Goal: Task Accomplishment & Management: Manage account settings

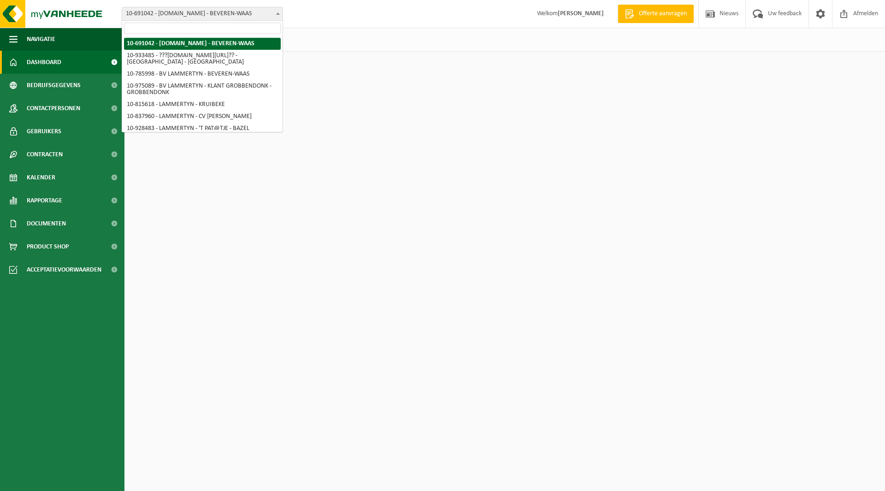
click at [185, 12] on span "10-691042 - [DOMAIN_NAME] - BEVEREN-WAAS" at bounding box center [202, 13] width 160 height 13
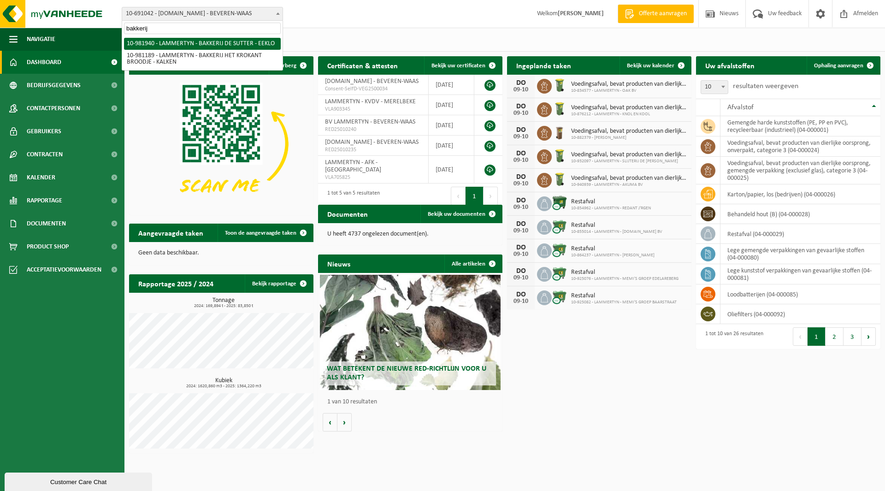
type input "bakkerij"
select select "162275"
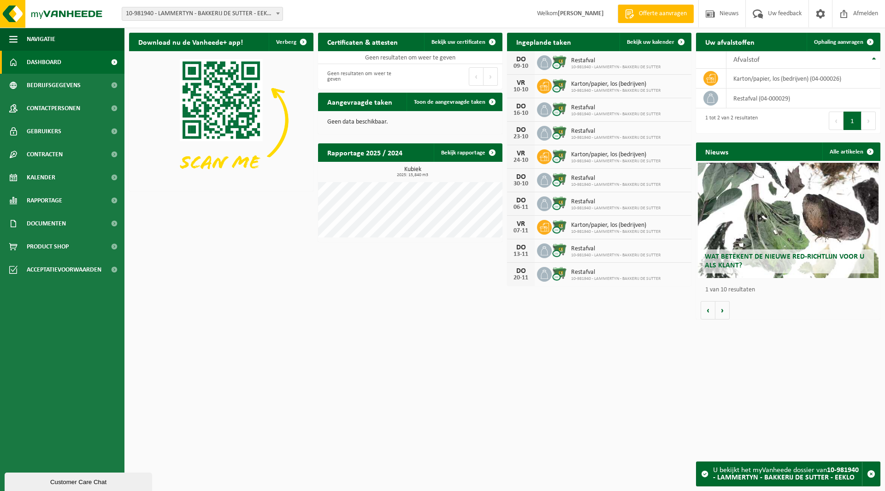
click at [178, 12] on span "10-981940 - LAMMERTYN - BAKKERIJ DE SUTTER - EEKLO" at bounding box center [202, 13] width 160 height 13
type input "drea"
select select "163269"
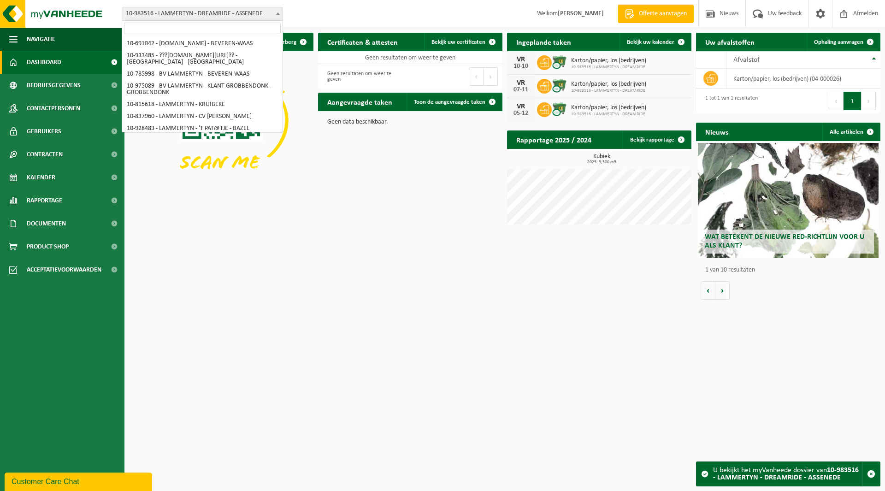
click at [197, 12] on span "10-983516 - LAMMERTYN - DREAMRIDE - ASSENEDE" at bounding box center [202, 13] width 160 height 13
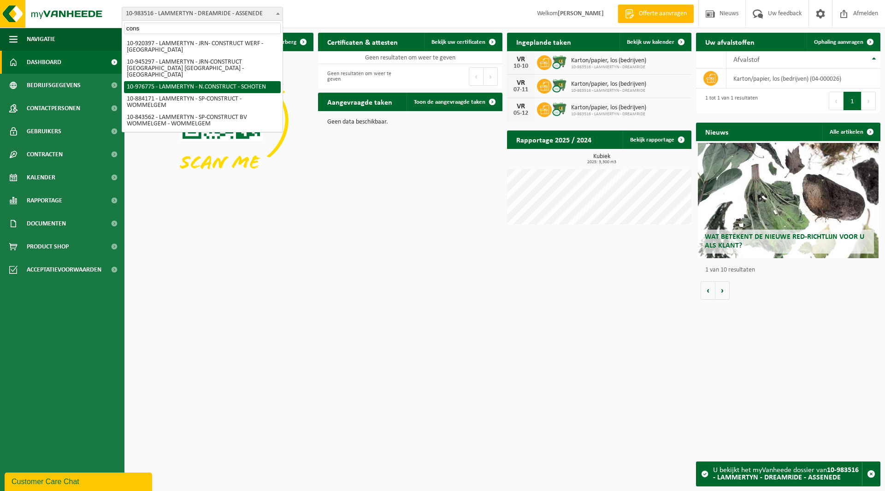
type input "cons"
select select "159068"
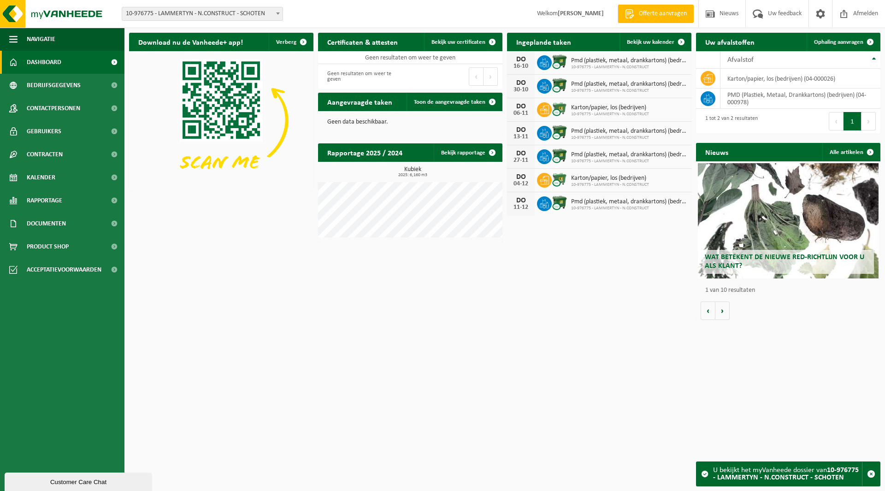
click at [195, 19] on span "10-976775 - LAMMERTYN - N.CONSTRUCT - SCHOTEN" at bounding box center [202, 13] width 160 height 13
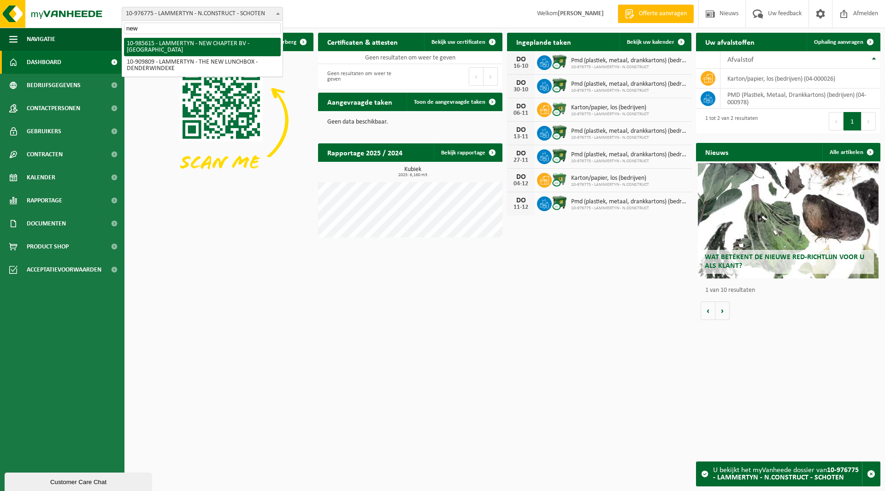
type input "new"
select select "165194"
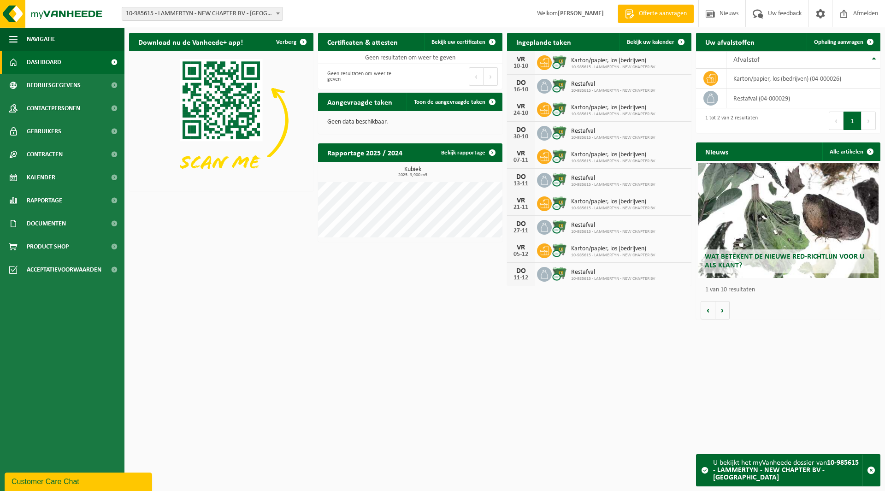
click at [169, 18] on span "10-985615 - LAMMERTYN - NEW CHAPTER BV - [GEOGRAPHIC_DATA]" at bounding box center [202, 13] width 160 height 13
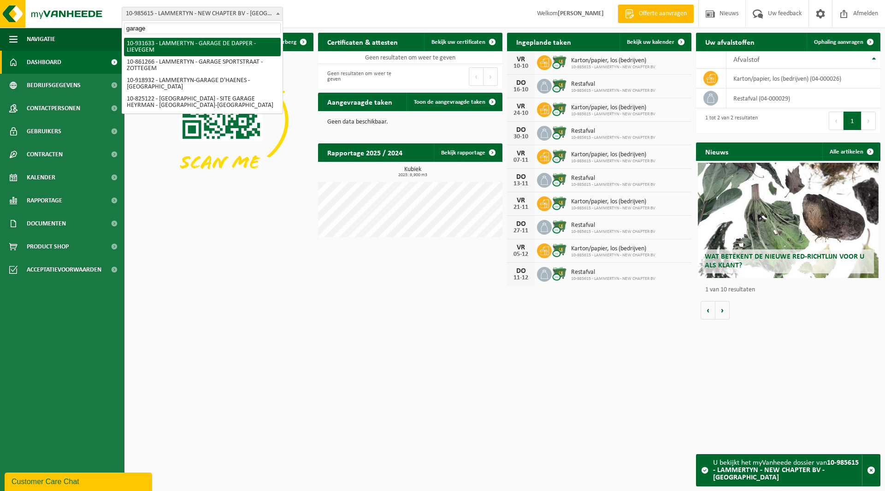
type input "garage"
select select "134806"
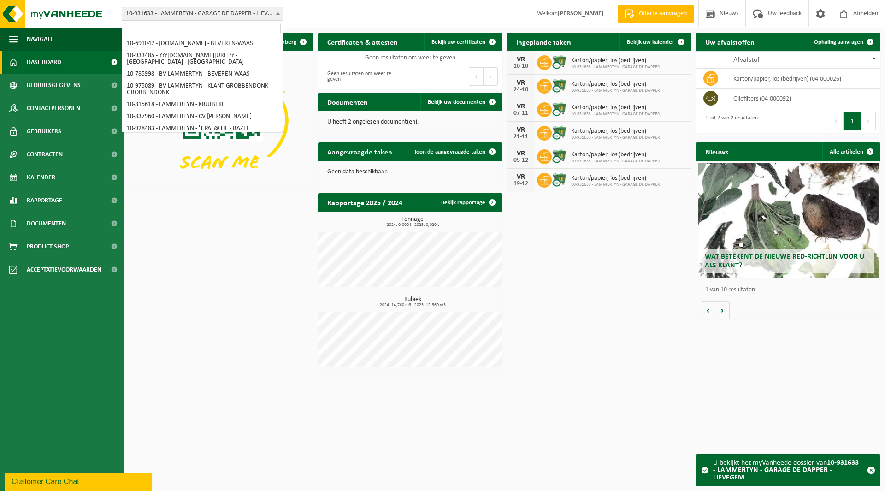
click at [173, 9] on span "10-931633 - LAMMERTYN - GARAGE DE DAPPER - LIEVEGEM" at bounding box center [202, 13] width 160 height 13
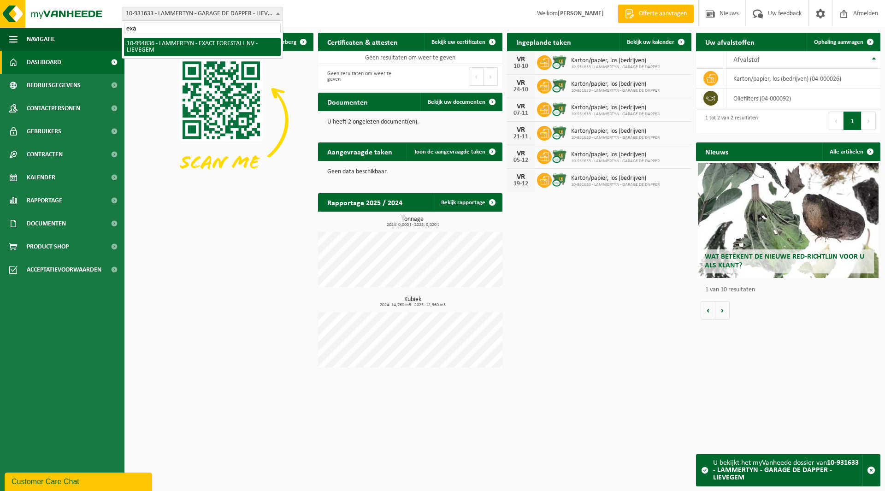
type input "exa"
select select "171822"
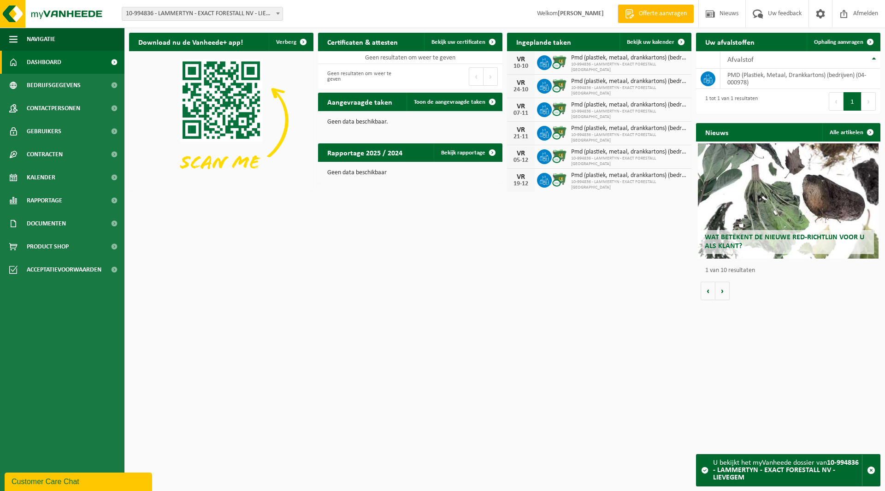
click at [182, 18] on span "10-994836 - LAMMERTYN - EXACT FORESTALL NV - LIEVEGEM" at bounding box center [202, 13] width 160 height 13
type input "livart"
select select "169243"
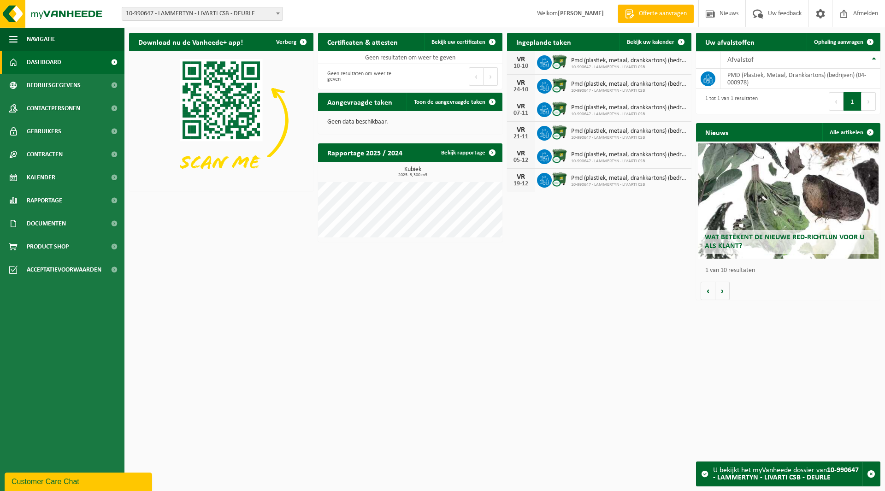
click at [190, 16] on span "10-990647 - LAMMERTYN - LIVARTI CSB - DEURLE" at bounding box center [202, 13] width 160 height 13
type input "scar"
select select "99011"
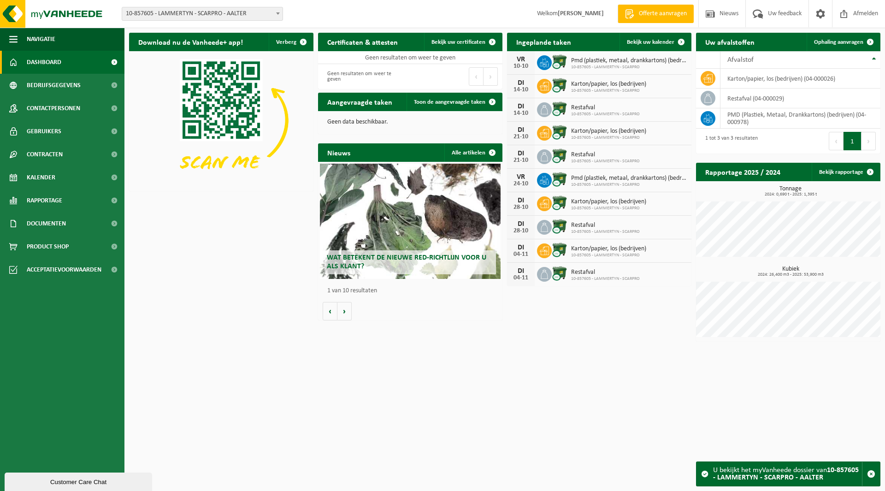
click at [185, 11] on span "10-857605 - LAMMERTYN - SCARPRO - AALTER" at bounding box center [202, 13] width 160 height 13
type input "vanc"
select select "168157"
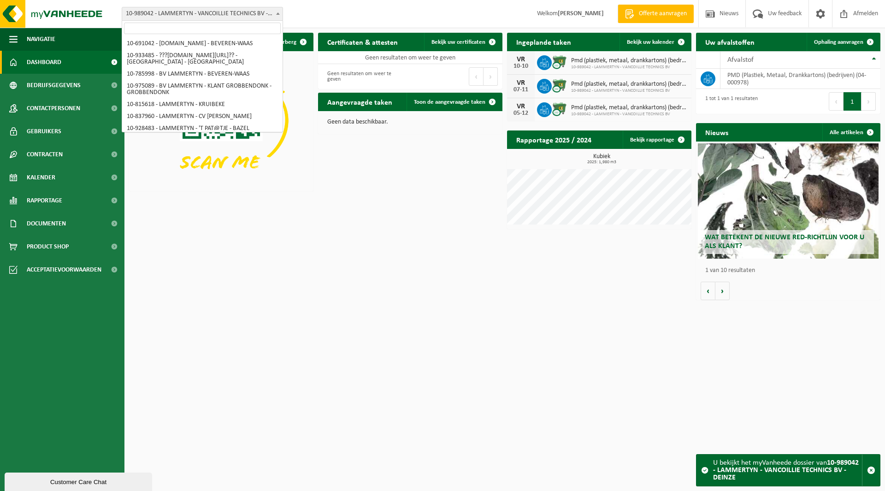
click at [189, 14] on span "10-989042 - LAMMERTYN - VANCOILLIE TECHNICS BV - DEINZE" at bounding box center [202, 13] width 160 height 13
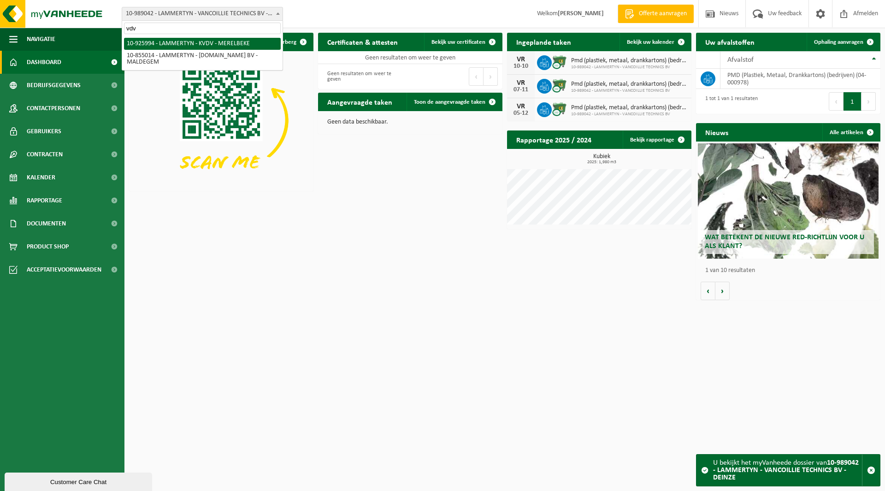
type input "vdv"
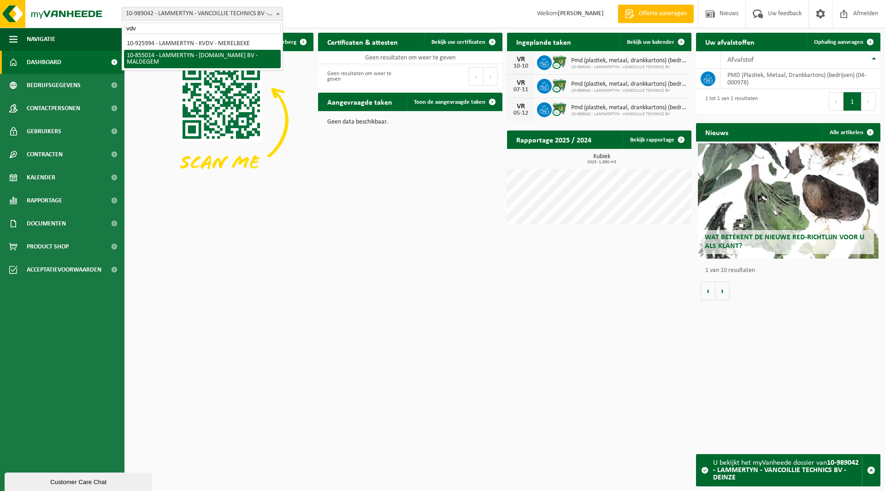
select select "98099"
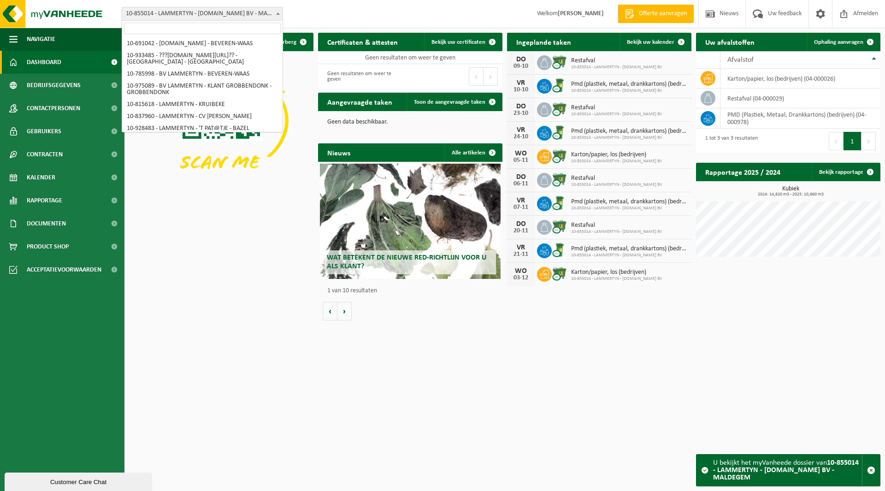
click at [155, 13] on span "10-855014 - LAMMERTYN - [DOMAIN_NAME] BV - MALDEGEM" at bounding box center [202, 13] width 160 height 13
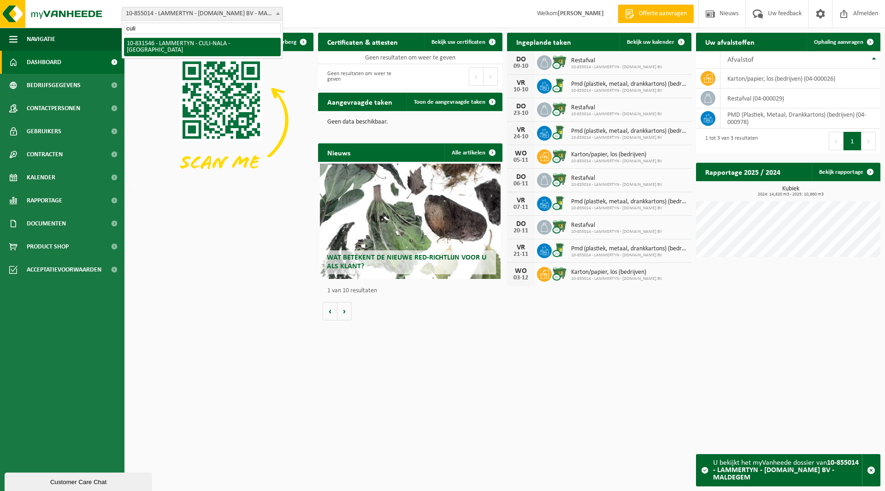
type input "culi"
select select "88701"
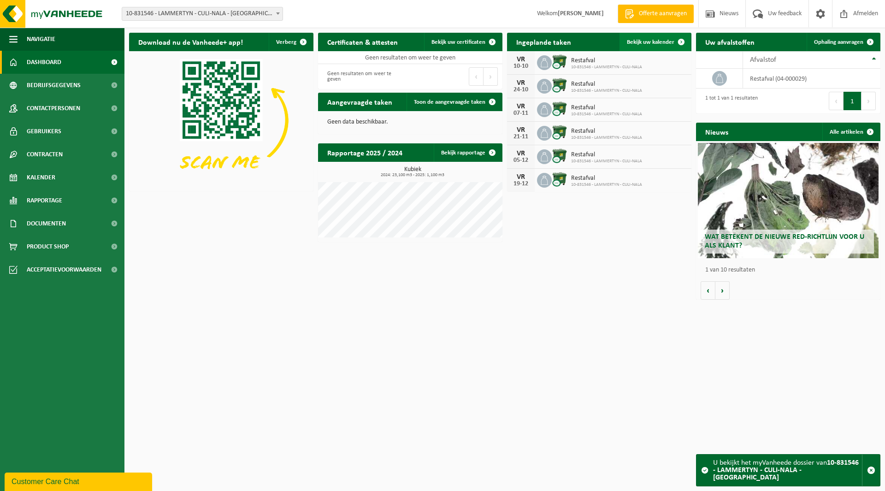
click at [651, 35] on link "Bekijk uw kalender" at bounding box center [655, 42] width 71 height 18
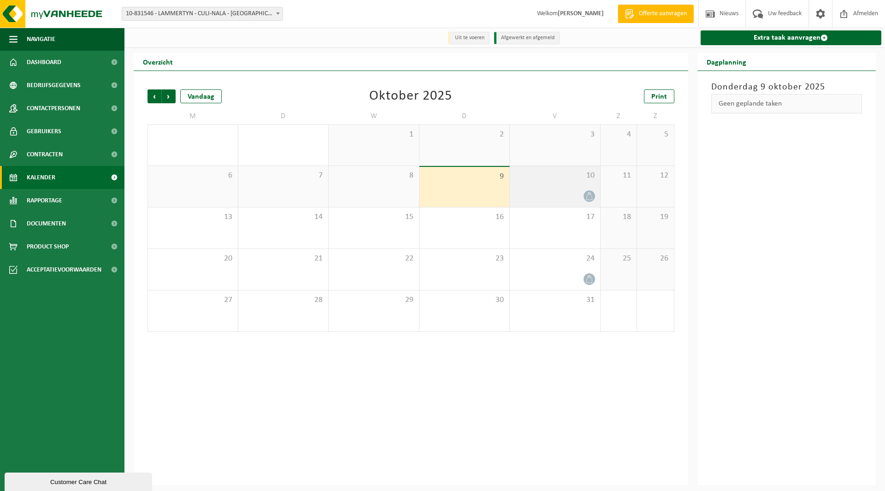
click at [570, 175] on span "10" at bounding box center [555, 176] width 81 height 10
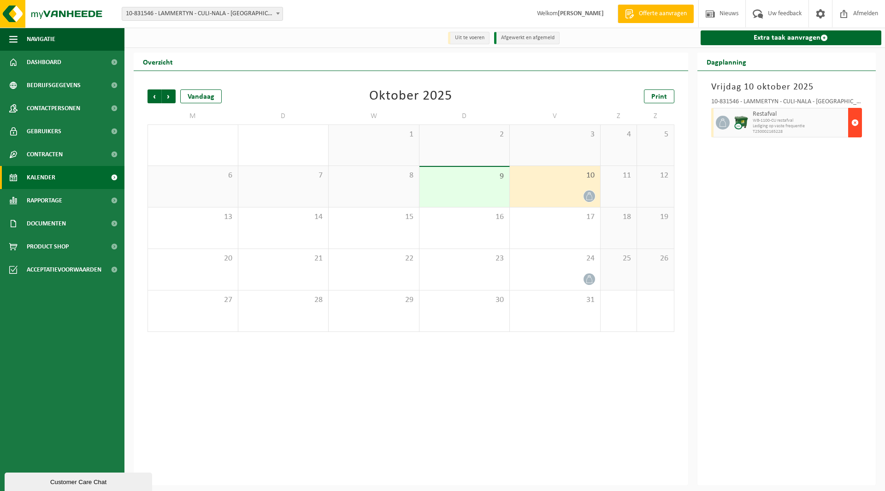
click at [853, 123] on span "button" at bounding box center [855, 122] width 7 height 18
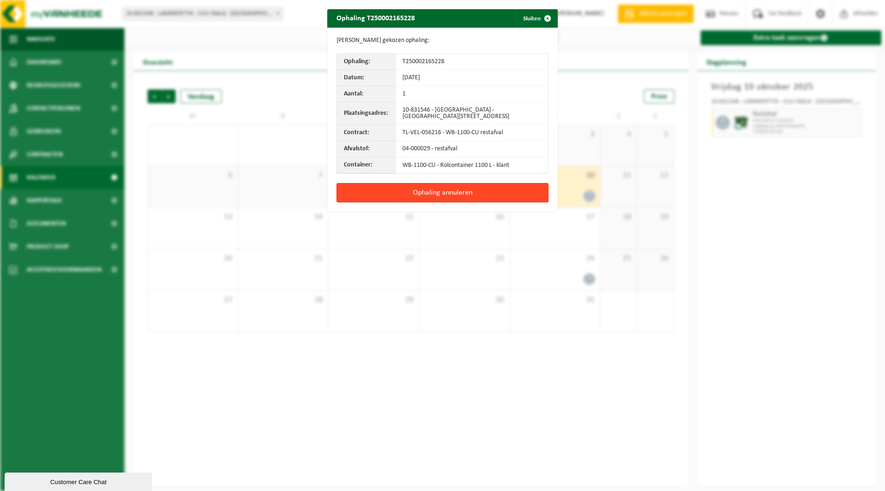
click at [440, 190] on button "Ophaling annuleren" at bounding box center [443, 192] width 212 height 19
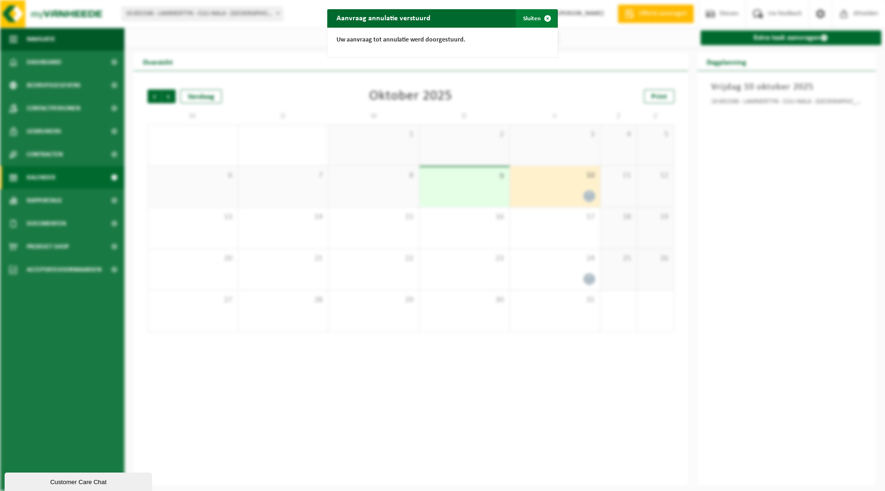
click at [542, 17] on span "button" at bounding box center [548, 18] width 18 height 18
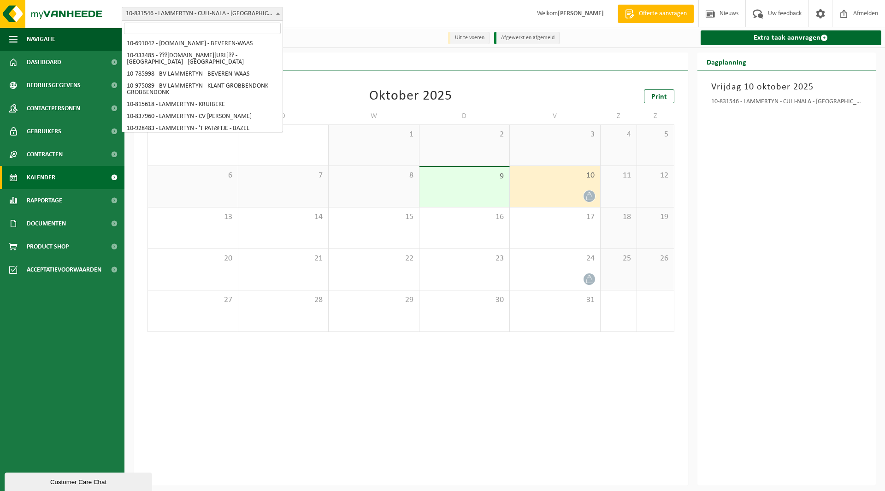
click at [163, 13] on span "10-831546 - LAMMERTYN - CULI-NALA - [GEOGRAPHIC_DATA]" at bounding box center [202, 13] width 160 height 13
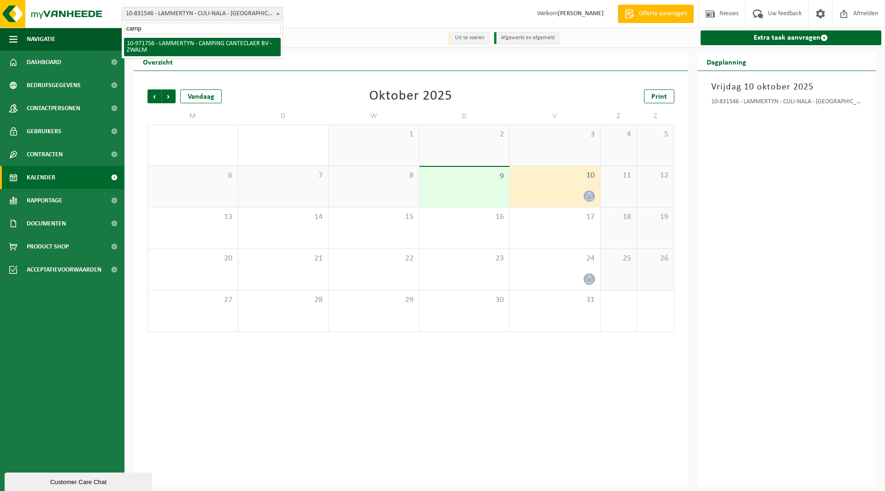
type input "camp"
select select "155984"
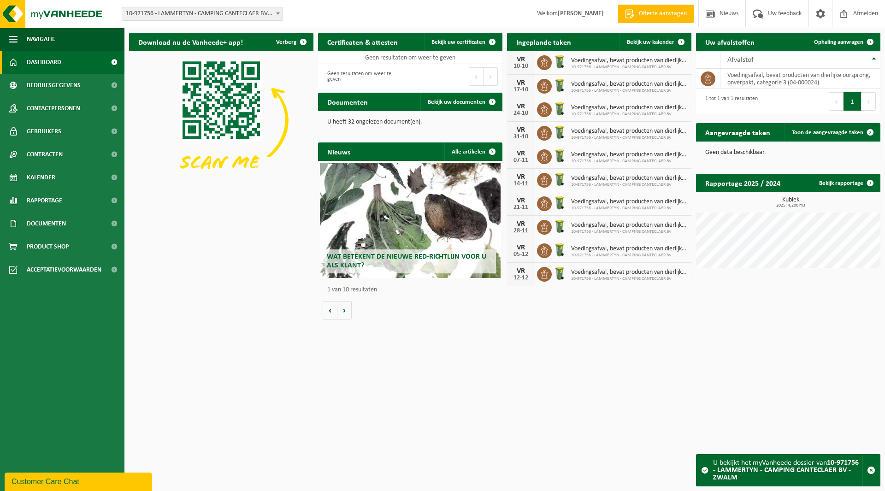
click at [159, 10] on span "10-971756 - LAMMERTYN - CAMPING CANTECLAER BV - ZWALM" at bounding box center [202, 13] width 160 height 13
type input "kantin"
select select "172540"
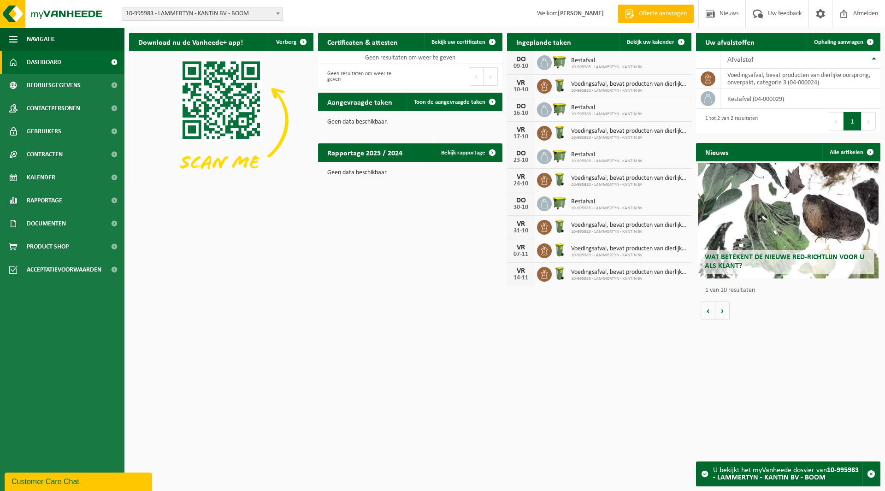
click at [178, 18] on span "10-995983 - LAMMERTYN - KANTIN BV - BOOM" at bounding box center [202, 13] width 160 height 13
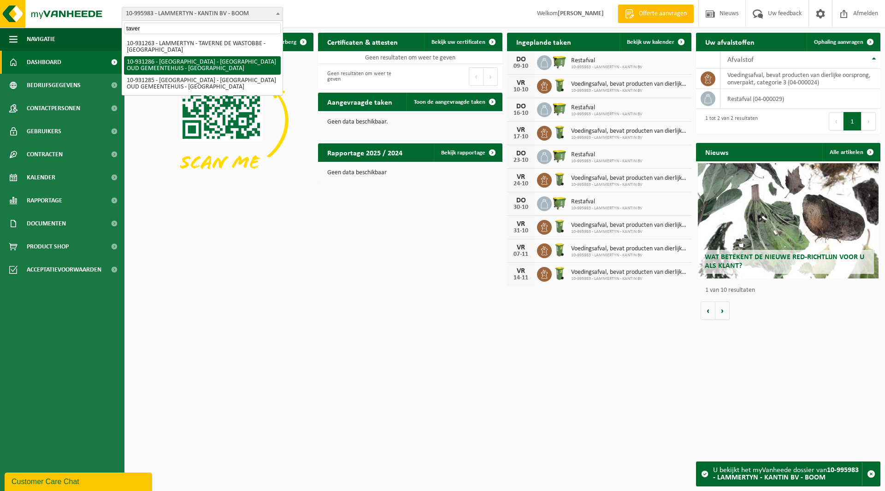
type input "taver"
select select "134671"
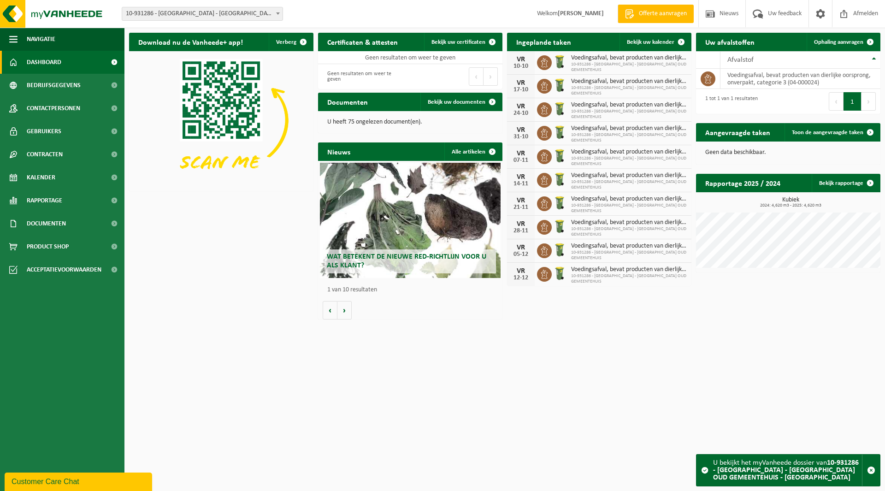
click at [184, 14] on span "10-931286 - [GEOGRAPHIC_DATA] - [GEOGRAPHIC_DATA] OUD GEMEENTEHUIS - [GEOGRAPHI…" at bounding box center [202, 13] width 160 height 13
type input "skaldu"
click at [187, 37] on span "10-931401 - LAMMERTYN - SKALDU BV - BORNEM" at bounding box center [202, 44] width 160 height 16
select select "134723"
